Goal: Information Seeking & Learning: Learn about a topic

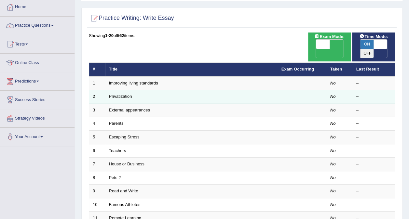
click at [231, 90] on td "Privatization" at bounding box center [192, 97] width 173 height 14
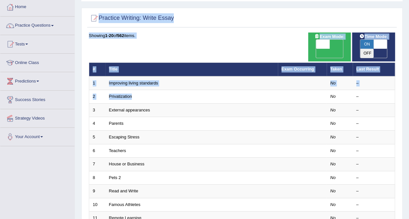
drag, startPoint x: 231, startPoint y: 88, endPoint x: 280, endPoint y: 6, distance: 95.8
click at [280, 6] on div "Home Practice Writing: Write Essay Practice Writing: Write Essay Time Mode: ON …" at bounding box center [242, 178] width 334 height 424
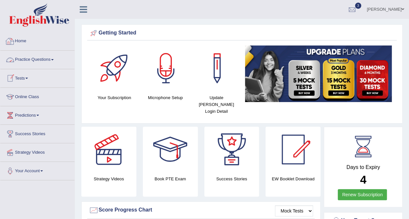
click at [24, 59] on link "Practice Questions" at bounding box center [37, 59] width 74 height 16
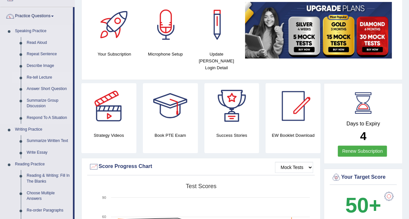
scroll to position [44, 0]
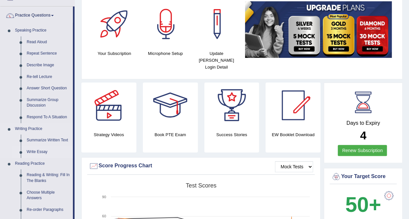
click at [33, 153] on link "Write Essay" at bounding box center [48, 153] width 49 height 12
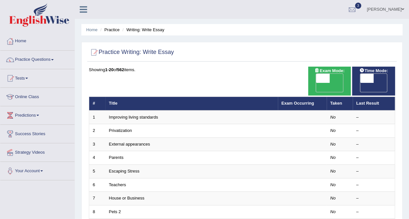
click at [360, 83] on span "OFF" at bounding box center [354, 87] width 14 height 9
checkbox input "true"
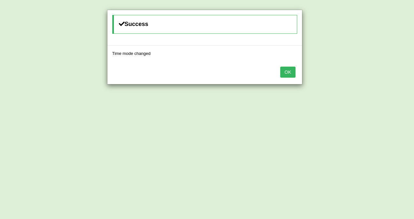
click at [285, 67] on button "OK" at bounding box center [287, 72] width 15 height 11
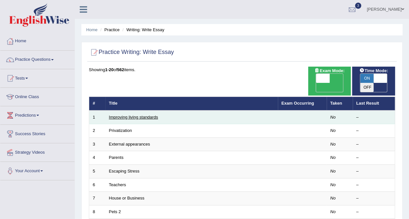
click at [144, 115] on link "Improving living standards" at bounding box center [133, 117] width 49 height 5
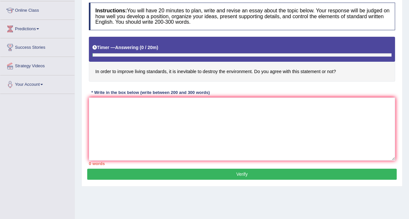
scroll to position [87, 0]
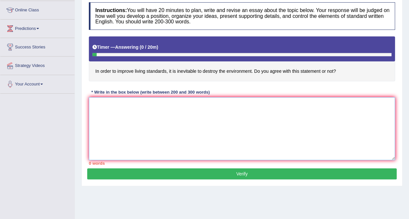
click at [97, 106] on textarea at bounding box center [242, 128] width 306 height 63
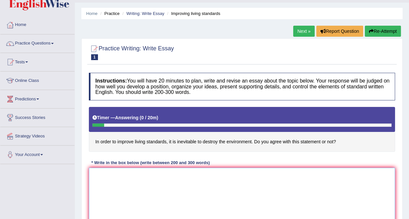
scroll to position [16, 0]
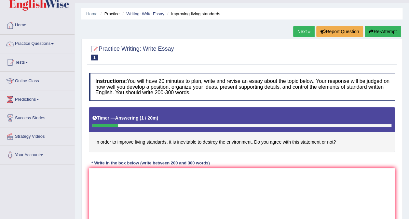
click at [376, 35] on button "Re-Attempt" at bounding box center [383, 31] width 36 height 11
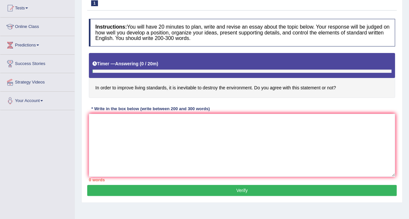
scroll to position [71, 0]
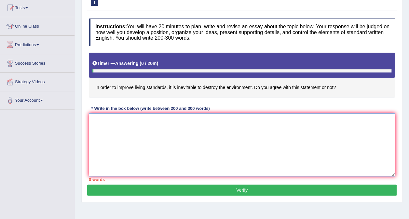
click at [96, 120] on textarea at bounding box center [242, 145] width 306 height 63
type textarea "d"
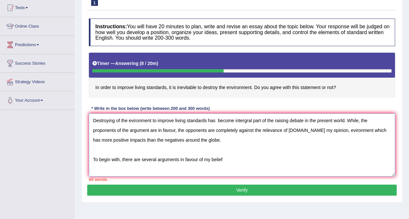
click at [147, 134] on textarea "Destroying of the evironment to improve living standards has become intergral p…" at bounding box center [242, 145] width 306 height 63
click at [225, 162] on textarea "Destroying of the evironment to improve living standards has become intergral p…" at bounding box center [242, 145] width 306 height 63
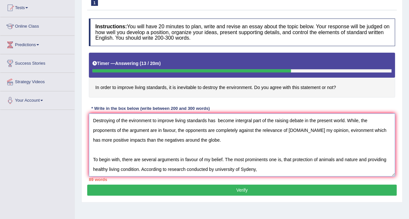
click at [251, 167] on textarea "Destroying of the evironment to improve living standards has become intergral p…" at bounding box center [242, 145] width 306 height 63
click at [261, 171] on textarea "Destroying of the evironment to improve living standards has become intergral p…" at bounding box center [242, 145] width 306 height 63
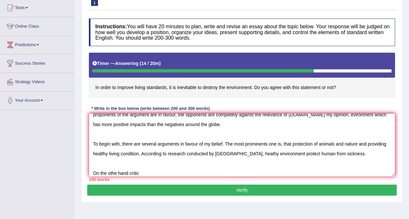
click at [128, 174] on textarea "Destroying of the evironment to improve living standards has become intergral p…" at bounding box center [242, 145] width 306 height 63
click at [138, 175] on textarea "Destroying of the evironment to improve living standards has become intergral p…" at bounding box center [242, 145] width 306 height 63
click at [141, 174] on textarea "Destroying of the evironment to improve living standards has become intergral p…" at bounding box center [242, 145] width 306 height 63
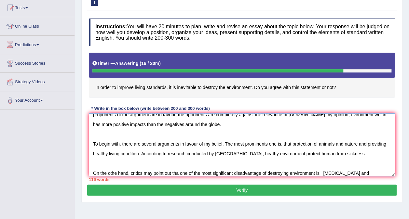
click at [141, 174] on textarea "Destroying of the evironment to improve living standards has become intergral p…" at bounding box center [242, 145] width 306 height 63
click at [357, 169] on textarea "Destroying of the evironment to improve living standards has become intergral p…" at bounding box center [242, 145] width 306 height 63
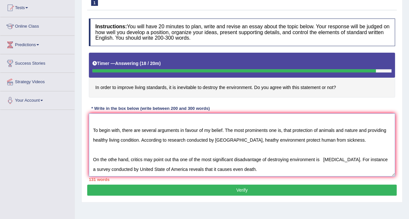
scroll to position [45, 0]
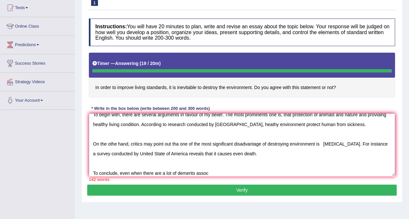
type textarea "Destroying of the evironment to improve living standards has become intergral p…"
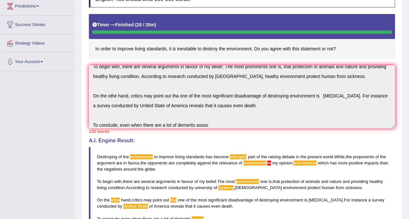
scroll to position [0, 0]
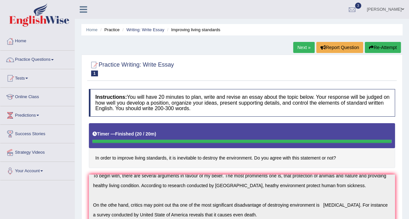
click at [382, 45] on button "Re-Attempt" at bounding box center [383, 47] width 36 height 11
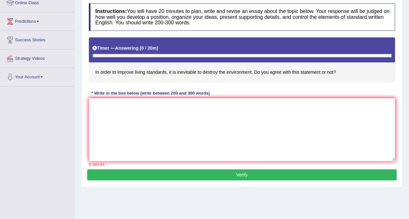
scroll to position [92, 0]
